Goal: Check status: Check status

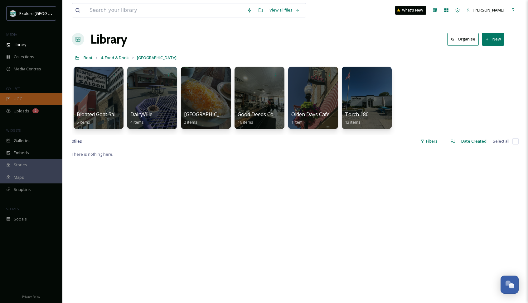
click at [17, 99] on span "UGC" at bounding box center [18, 99] width 8 height 6
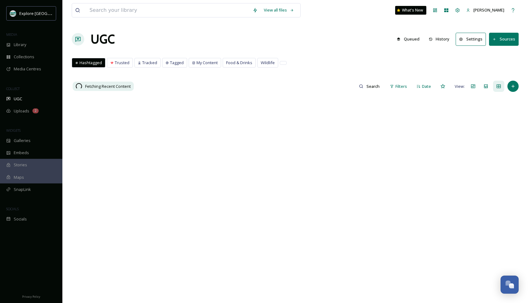
click at [442, 39] on button "History" at bounding box center [438, 39] width 27 height 12
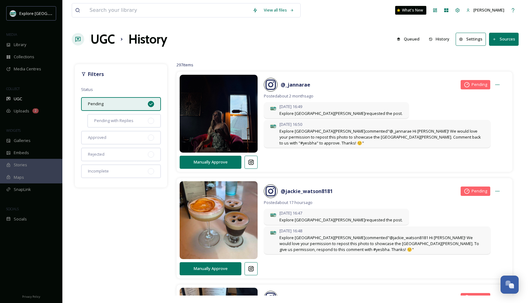
click at [150, 104] on icon at bounding box center [150, 104] width 5 height 5
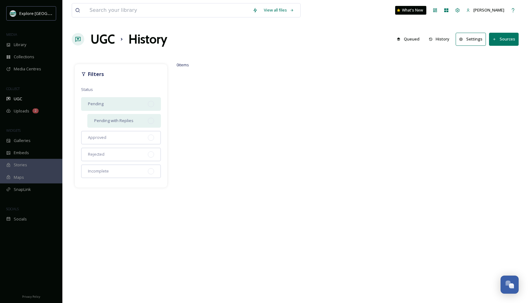
click at [150, 123] on div at bounding box center [151, 121] width 6 height 6
click at [151, 137] on div at bounding box center [151, 138] width 6 height 6
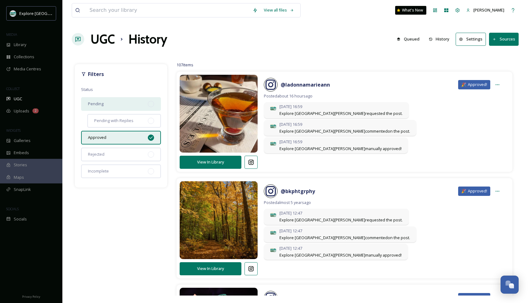
click at [150, 139] on icon at bounding box center [150, 137] width 5 height 5
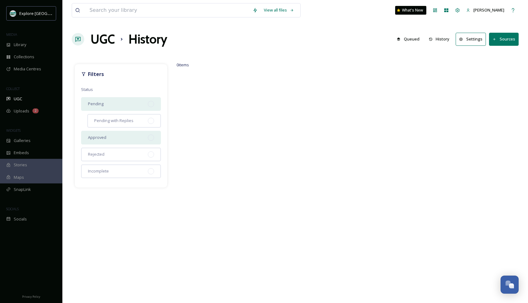
click at [150, 108] on div "Pending" at bounding box center [121, 104] width 80 height 14
